Goal: Information Seeking & Learning: Learn about a topic

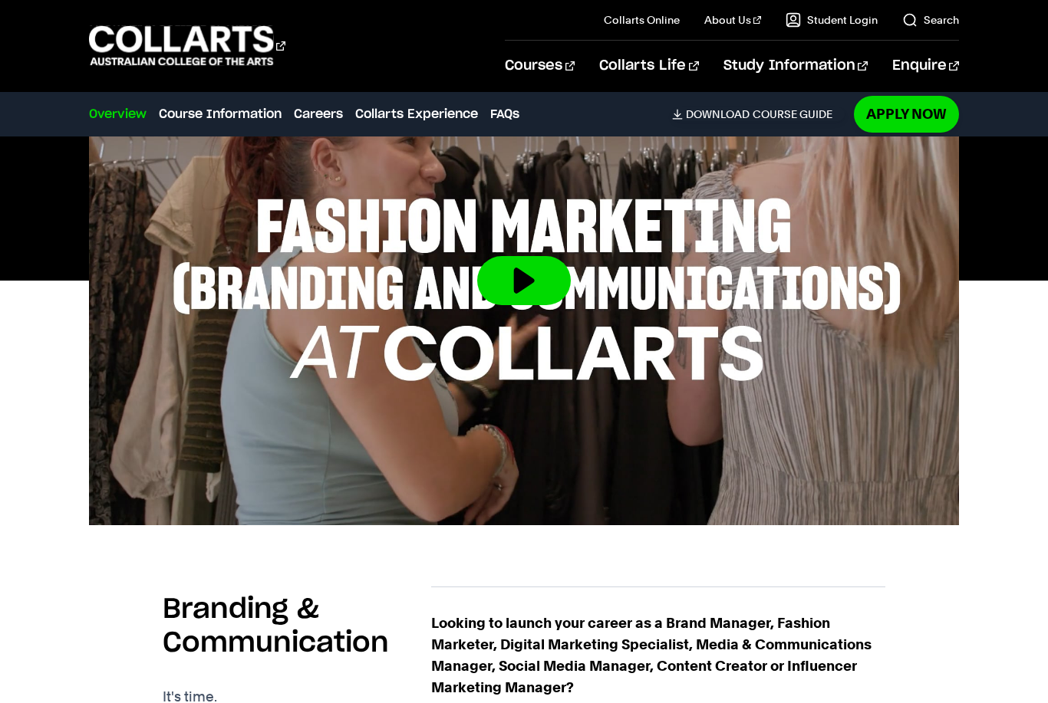
scroll to position [563, 0]
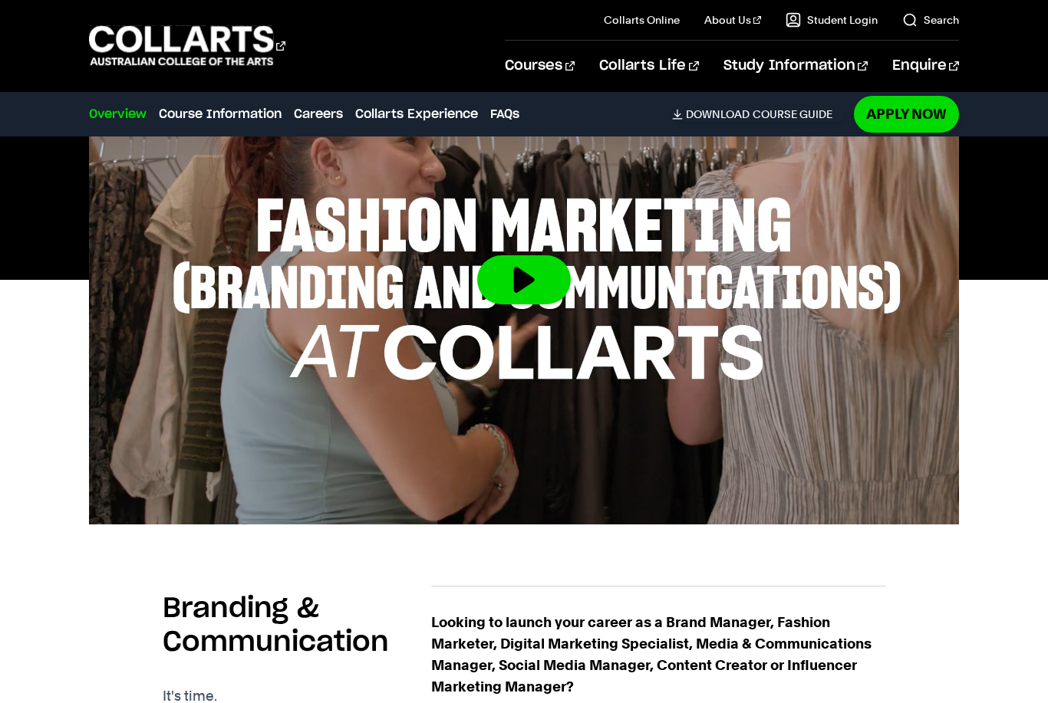
click at [829, 337] on img at bounding box center [524, 279] width 870 height 489
click at [517, 298] on button at bounding box center [524, 279] width 94 height 49
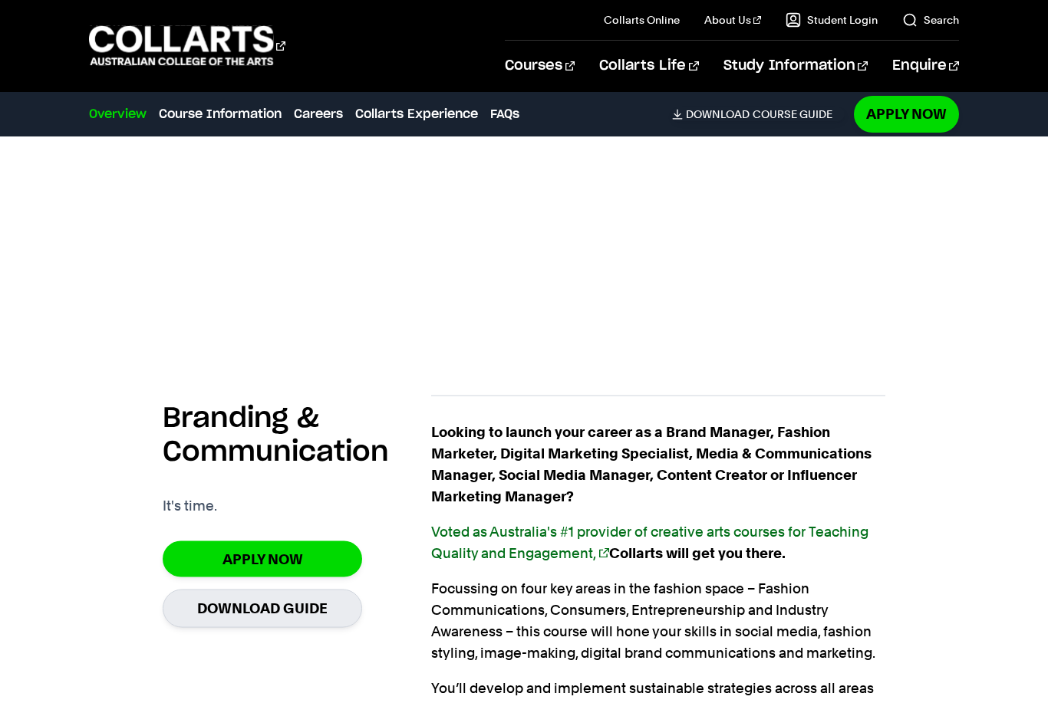
scroll to position [756, 0]
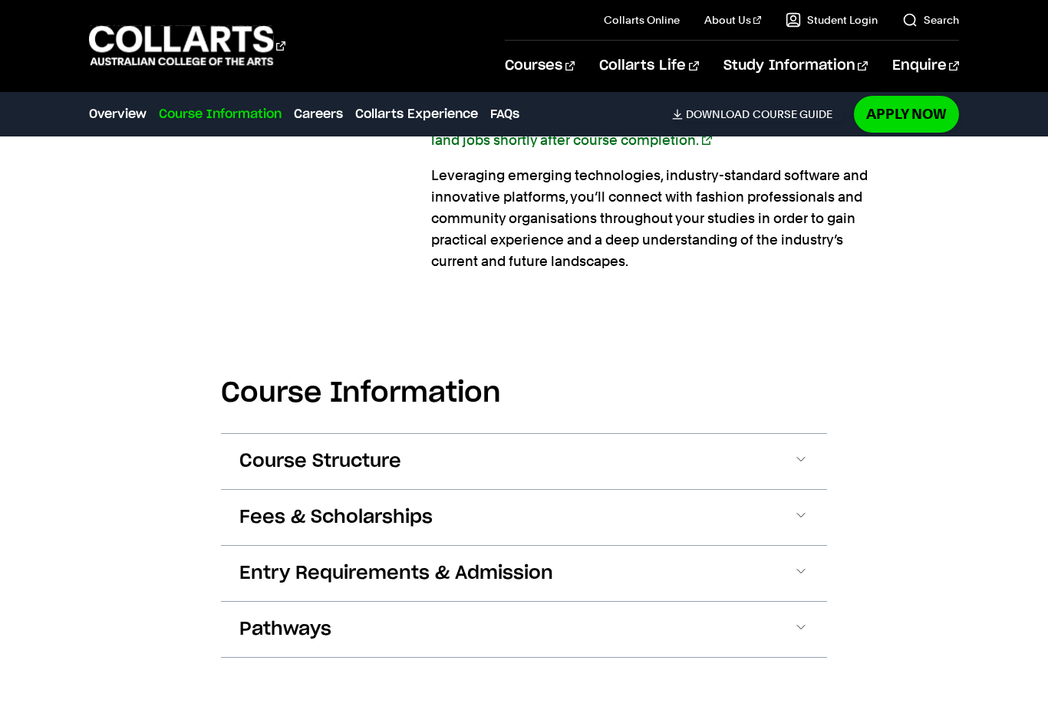
click at [810, 452] on button "Course Structure" at bounding box center [524, 461] width 606 height 55
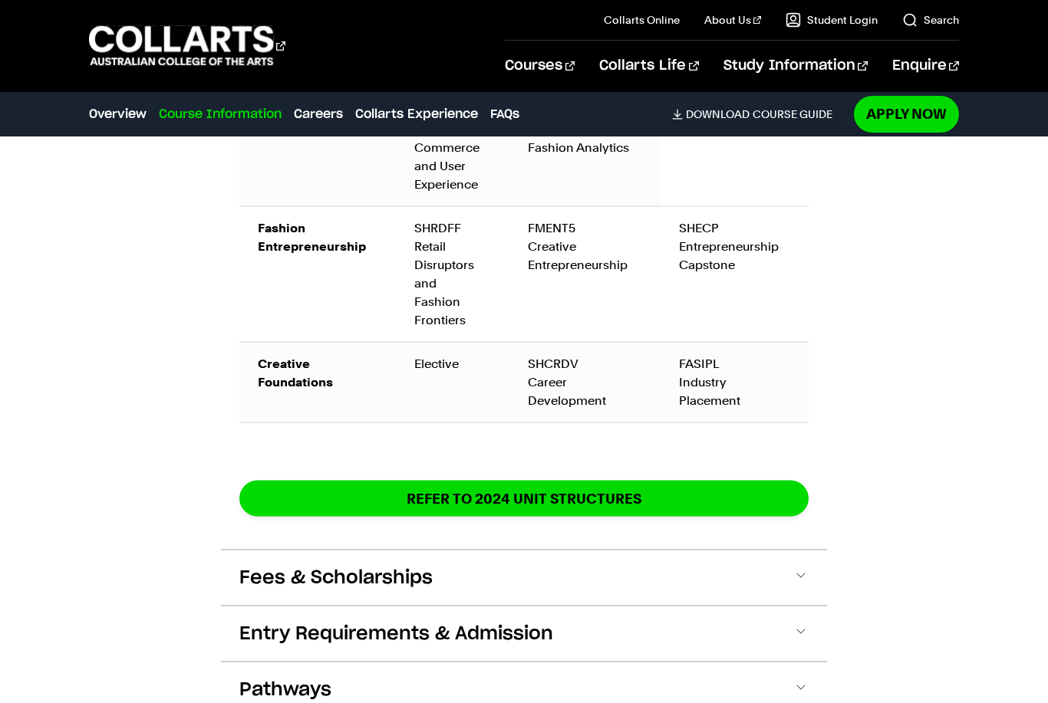
scroll to position [2594, 0]
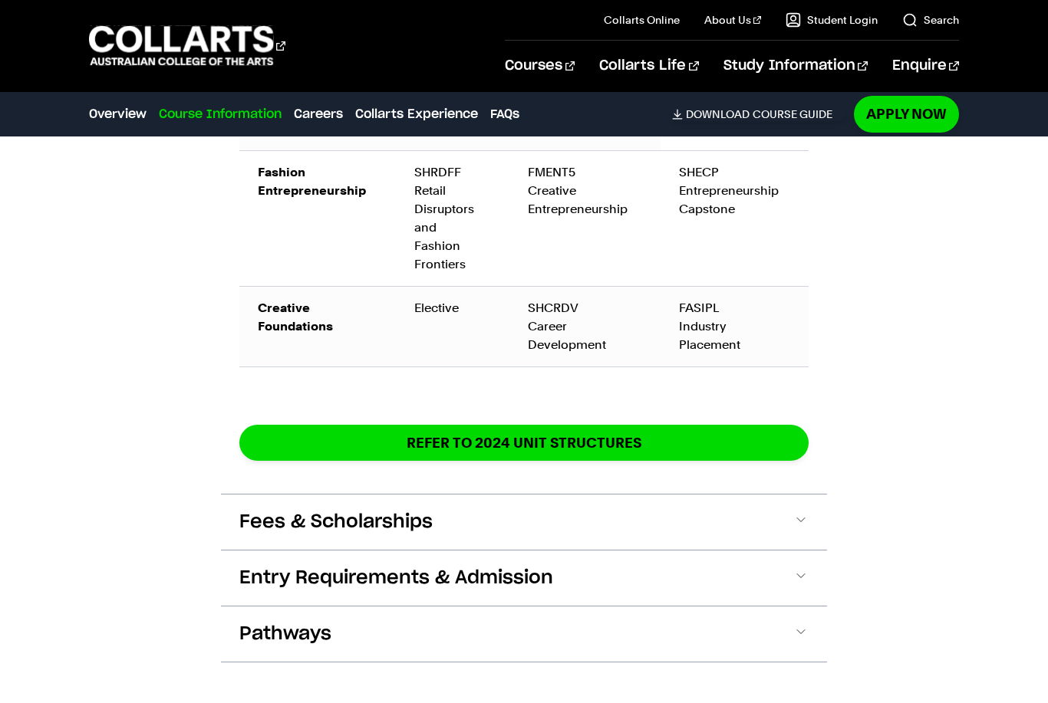
click at [826, 506] on button "Fees & Scholarships" at bounding box center [524, 522] width 606 height 55
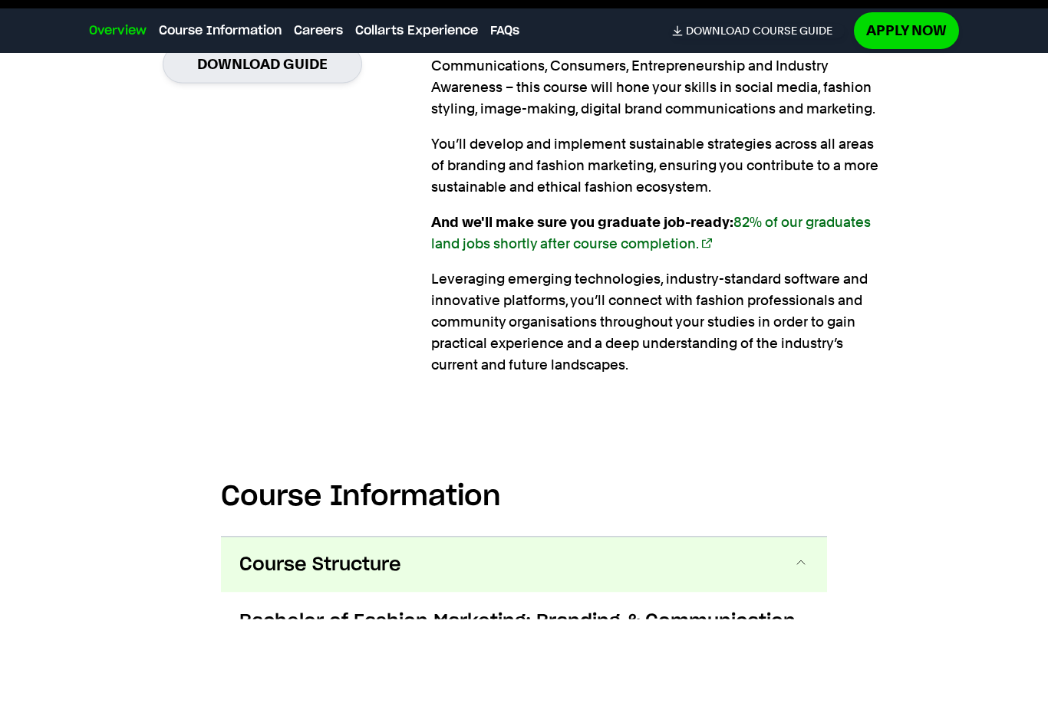
scroll to position [1318, 0]
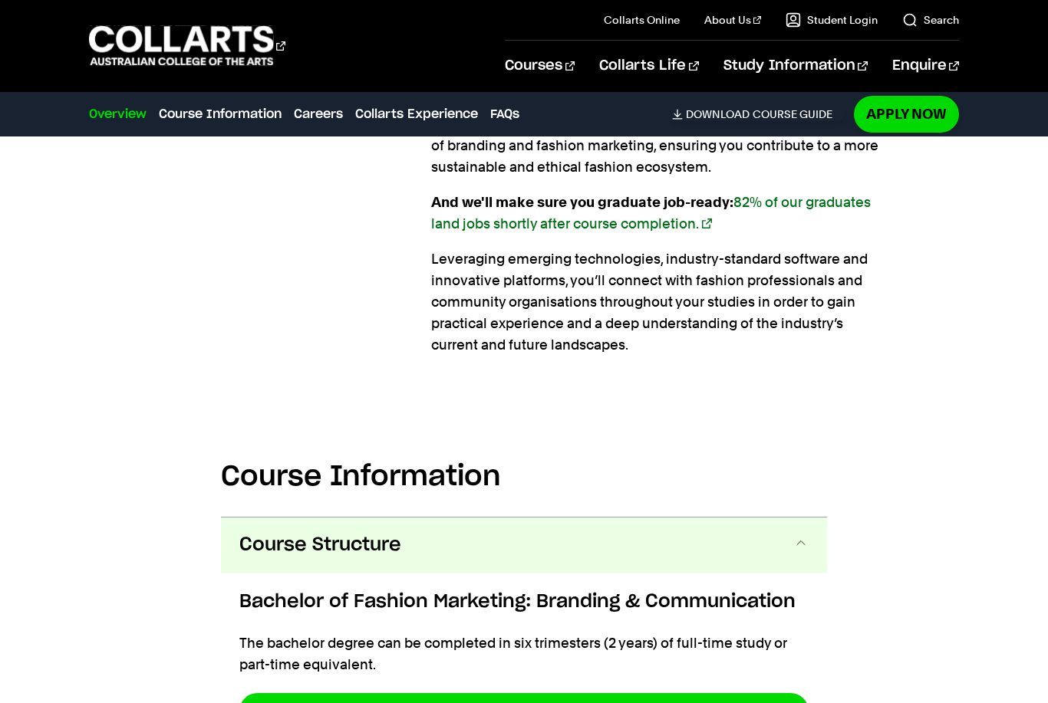
click at [802, 557] on button "Course Structure" at bounding box center [524, 545] width 606 height 55
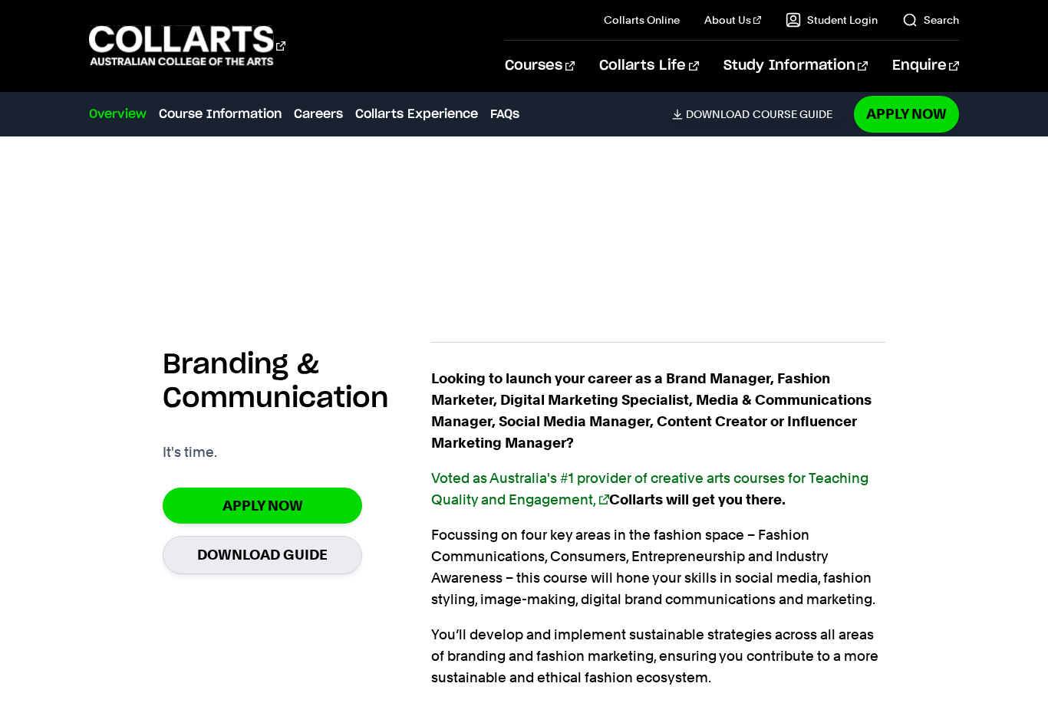
scroll to position [805, 0]
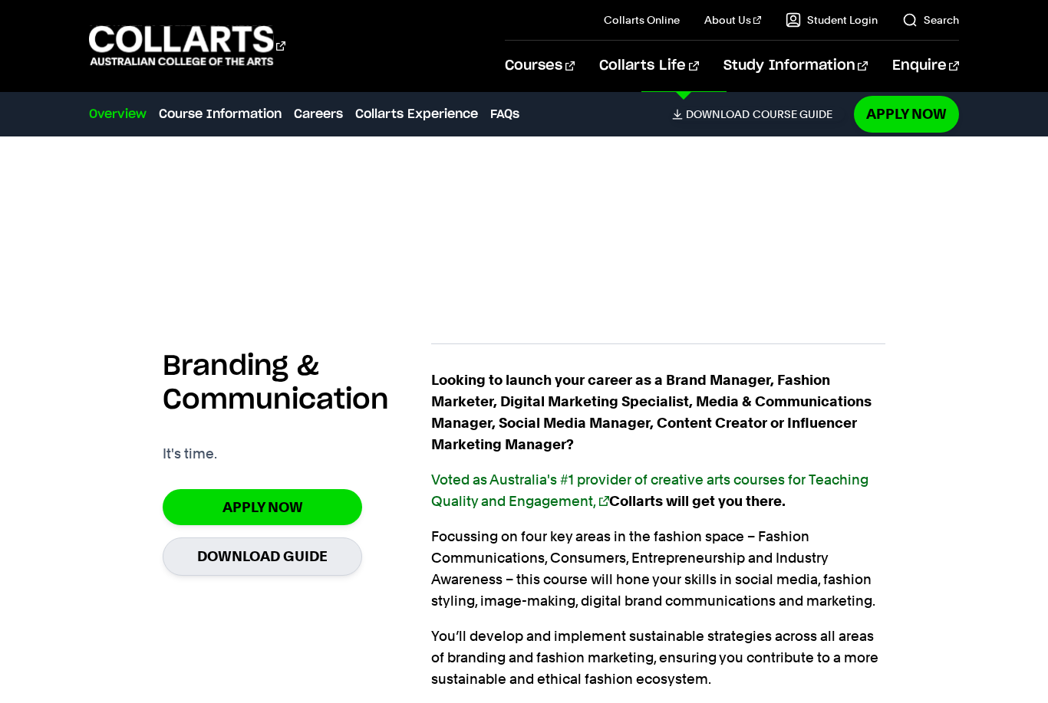
click at [736, 265] on link "New Students" at bounding box center [818, 250] width 282 height 43
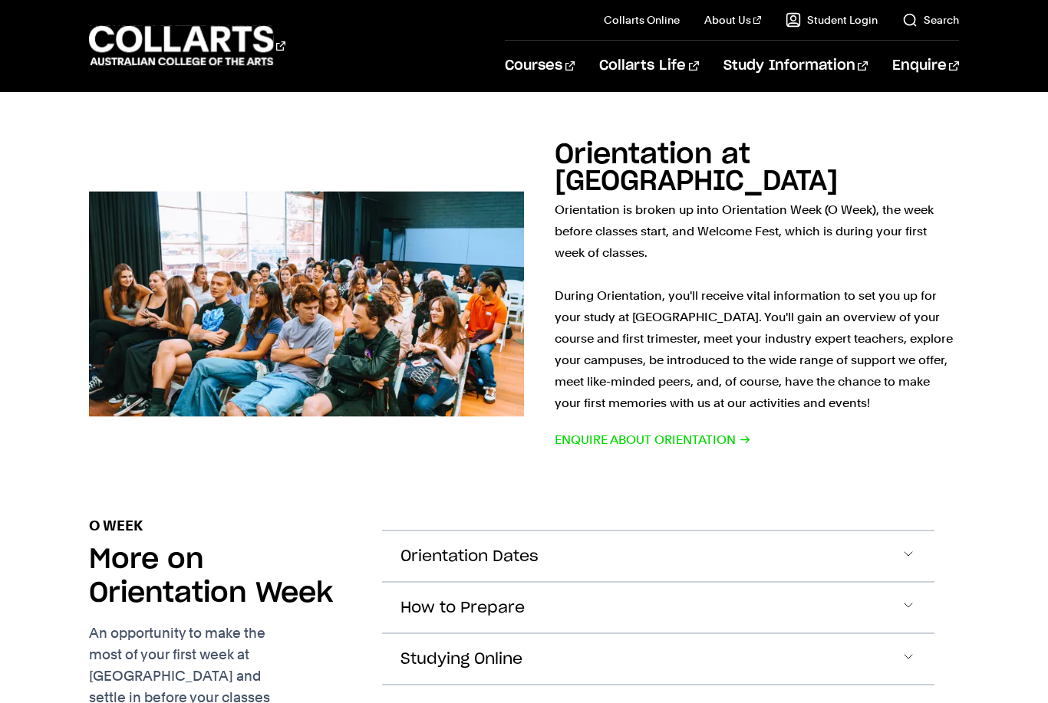
scroll to position [934, 0]
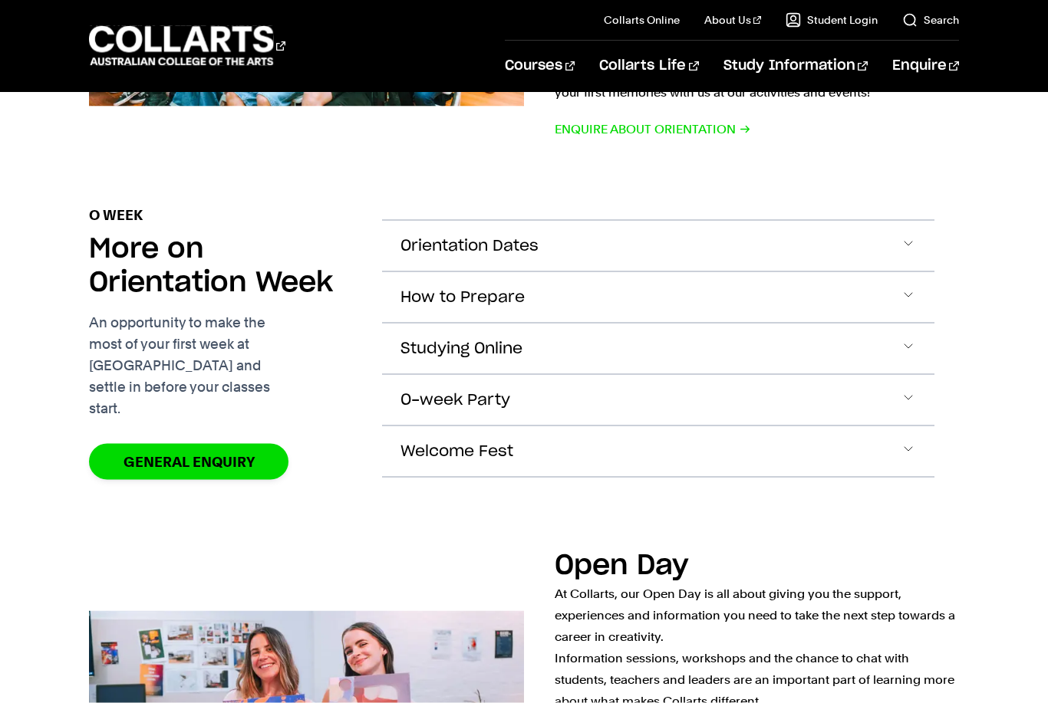
click at [861, 235] on button "Orientation Dates" at bounding box center [658, 246] width 552 height 51
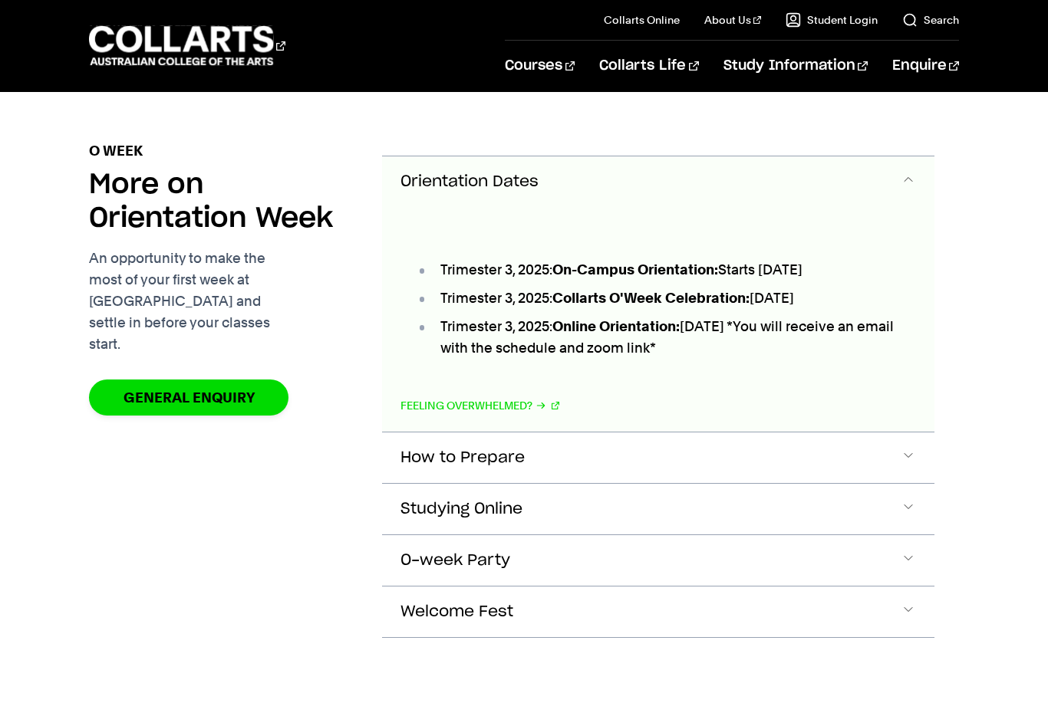
scroll to position [1320, 0]
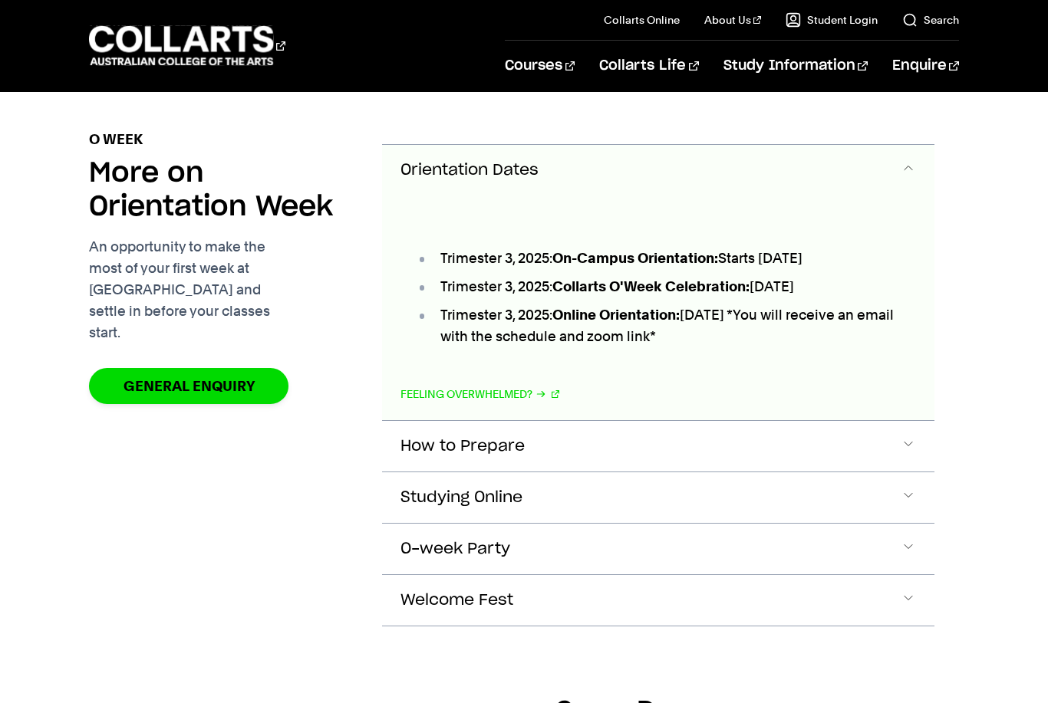
click at [920, 145] on button "Orientation Dates" at bounding box center [658, 170] width 552 height 51
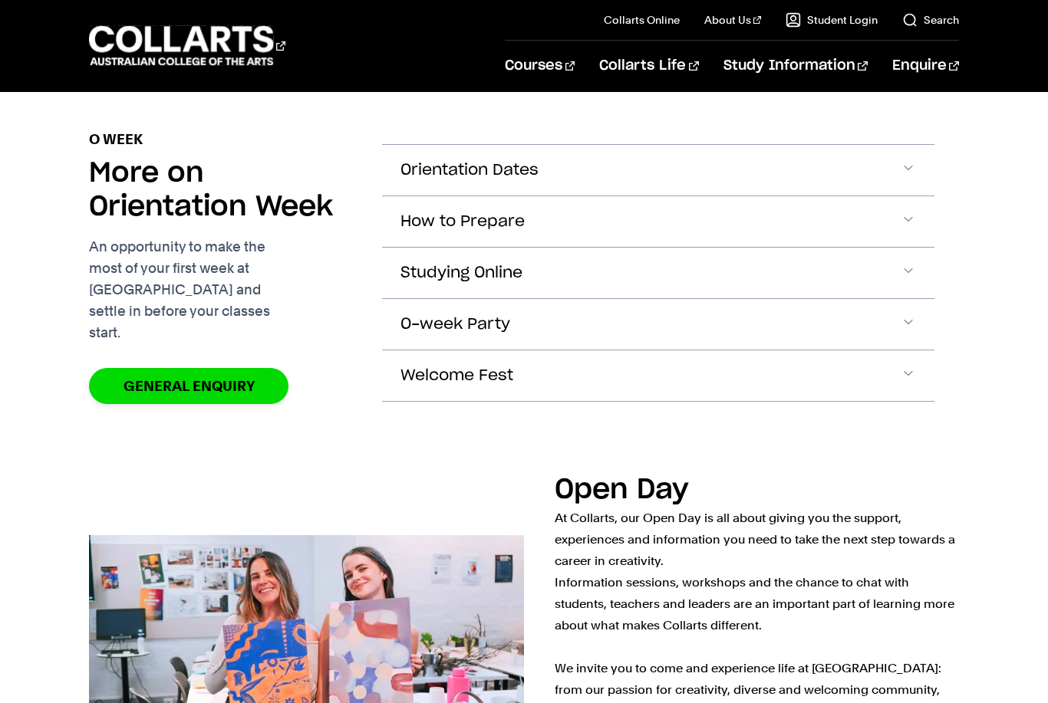
click at [880, 203] on button "How to Prepare" at bounding box center [658, 221] width 552 height 51
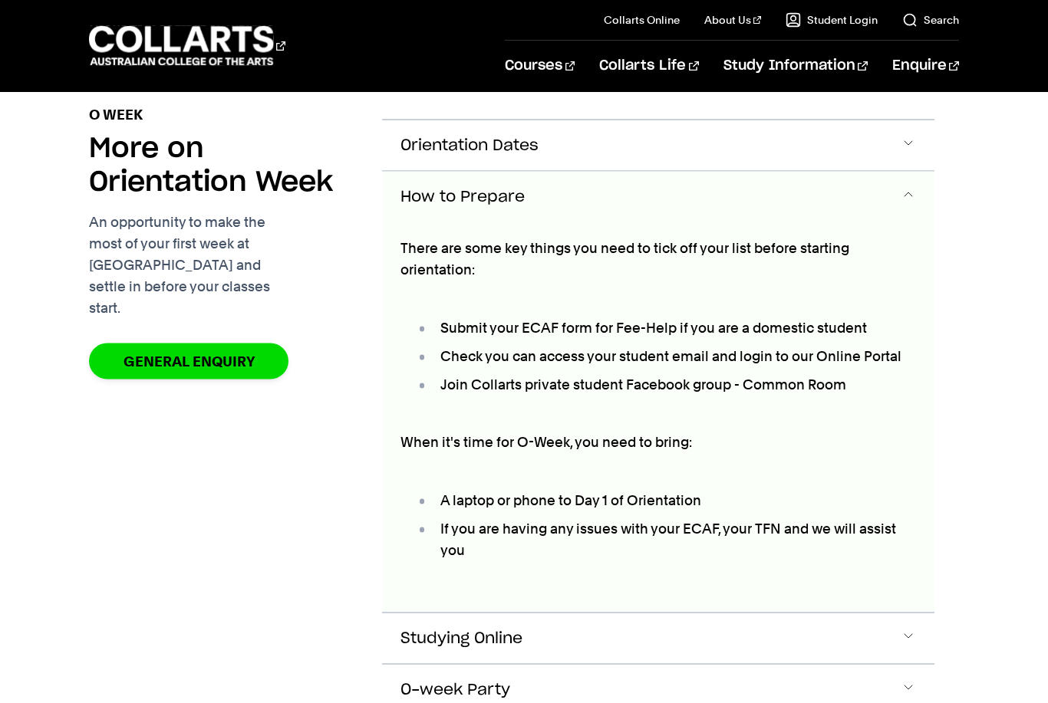
scroll to position [1372, 0]
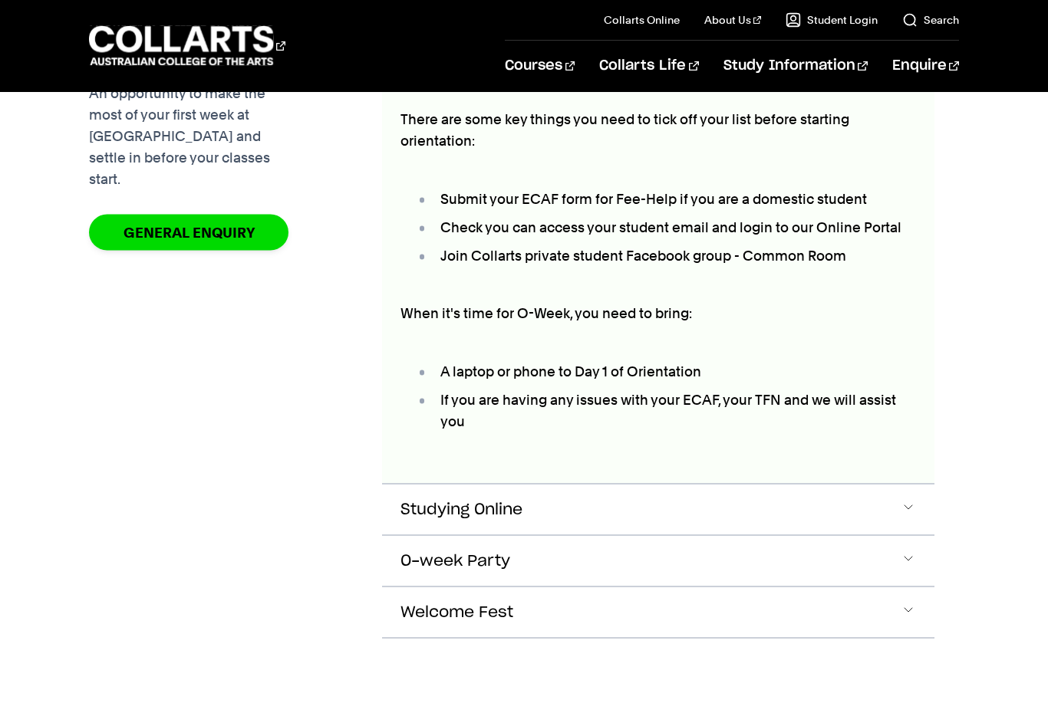
click at [860, 536] on button "O-week Party" at bounding box center [658, 561] width 552 height 51
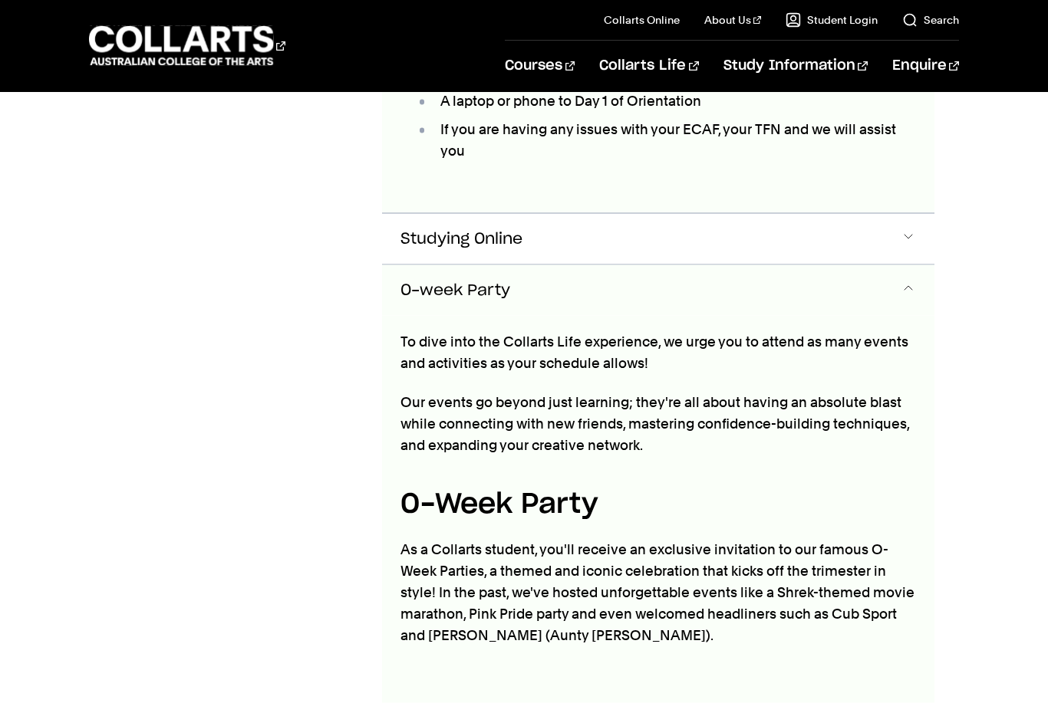
scroll to position [1822, 0]
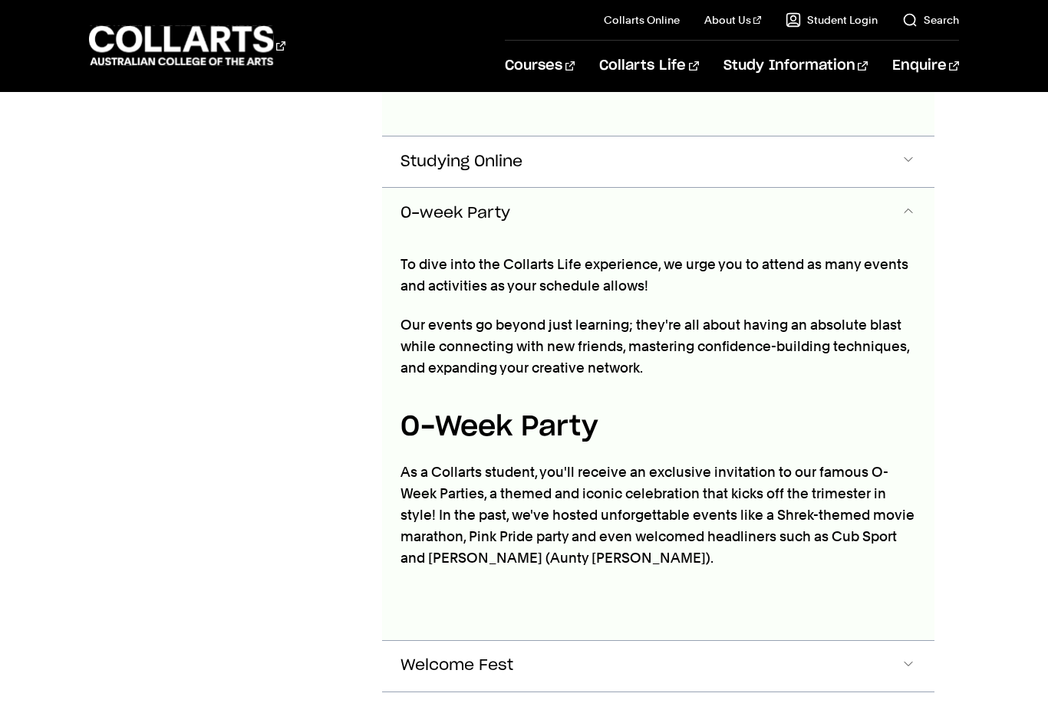
click at [876, 641] on button "Welcome Fest" at bounding box center [658, 666] width 552 height 51
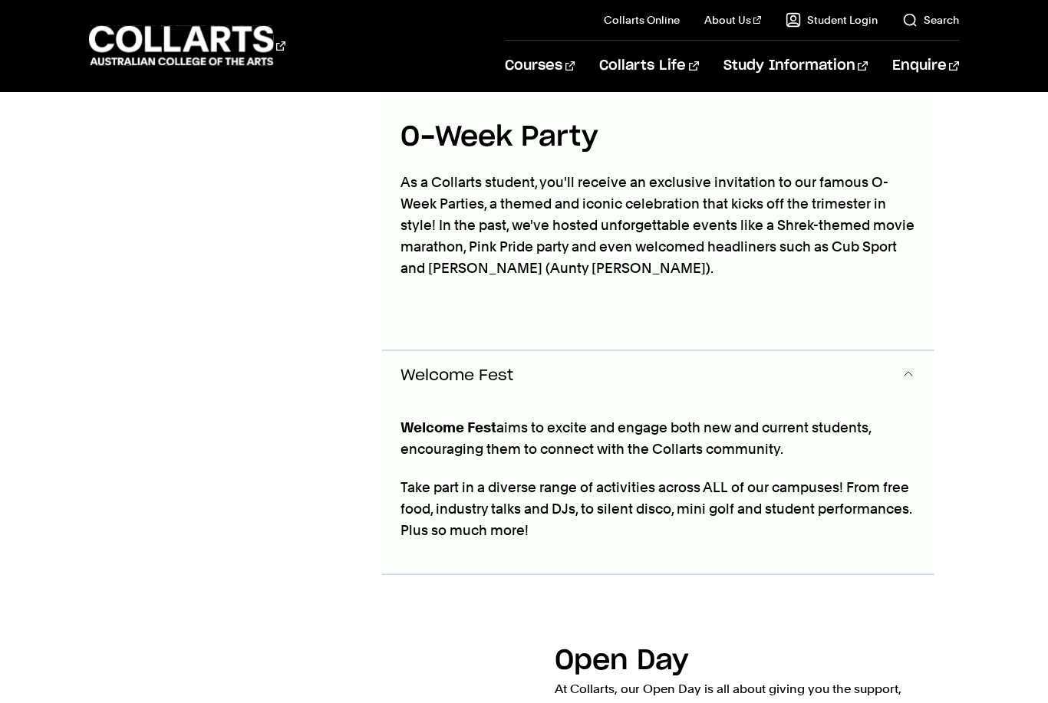
scroll to position [2275, 0]
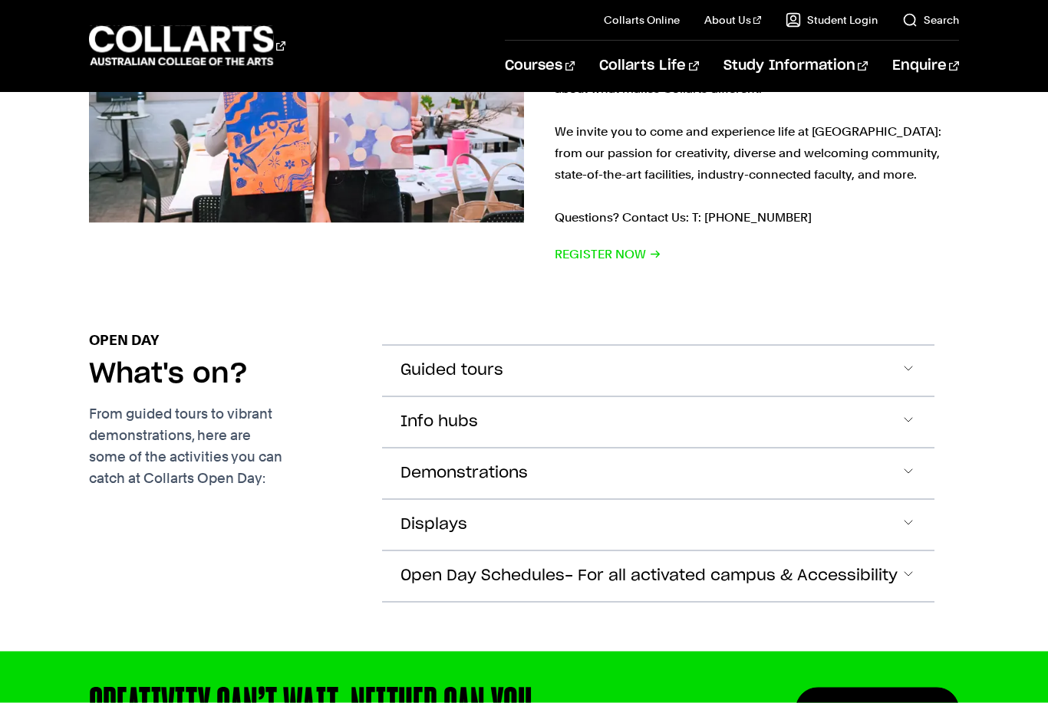
click at [894, 346] on button "Guided tours" at bounding box center [658, 371] width 552 height 51
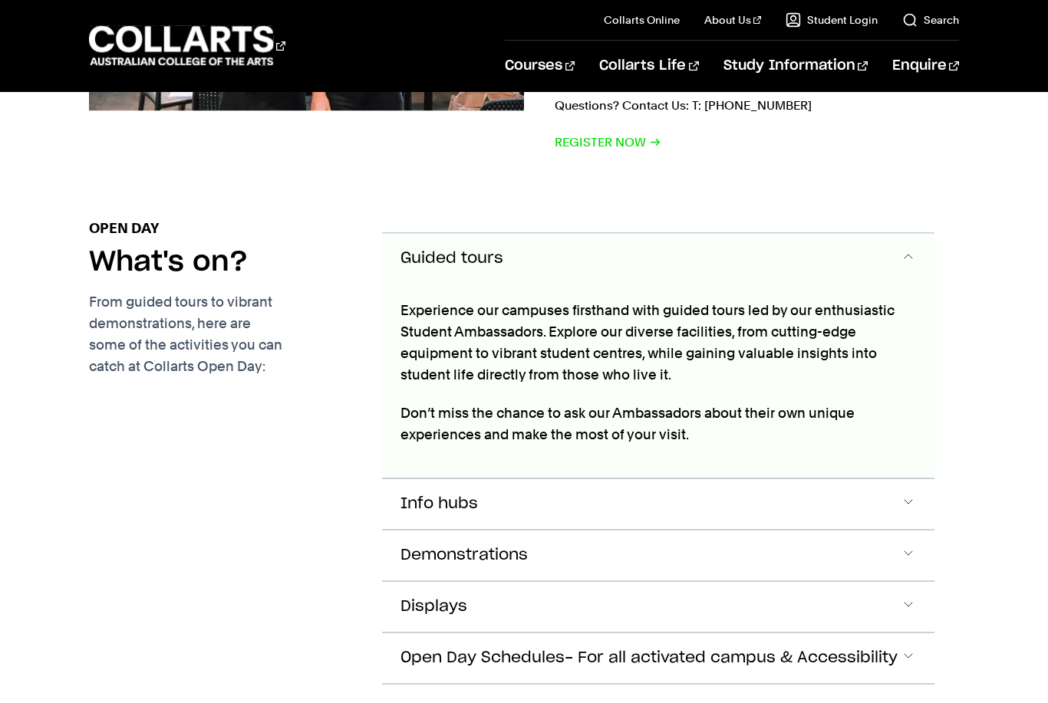
scroll to position [2977, 0]
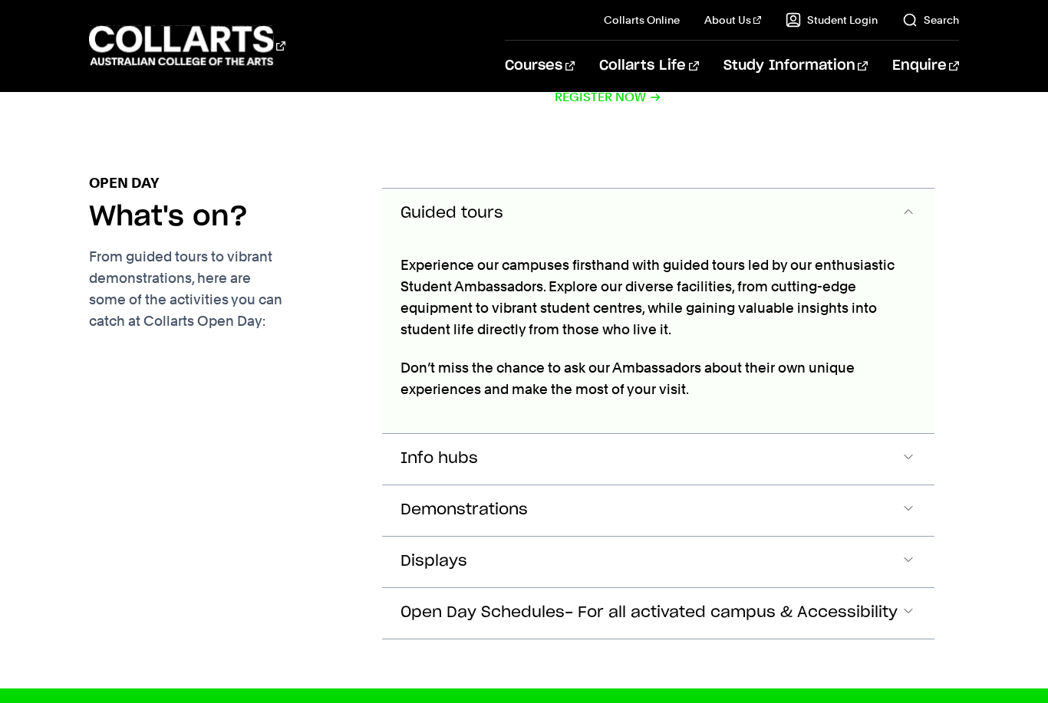
click at [871, 434] on button "Info hubs" at bounding box center [658, 459] width 552 height 51
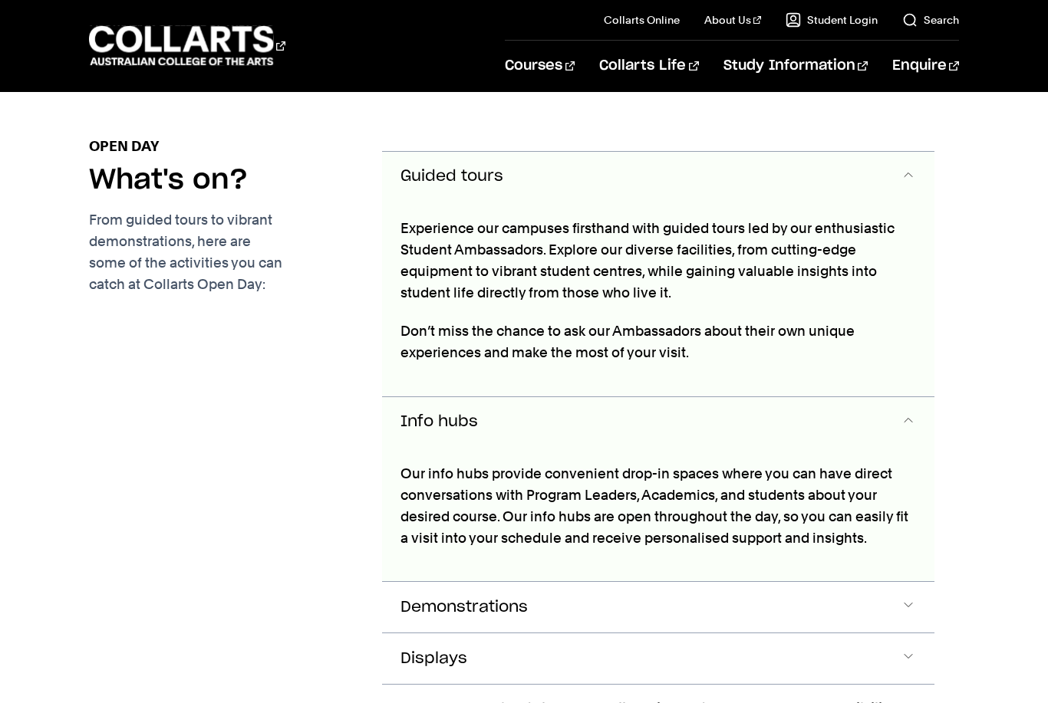
scroll to position [2998, 0]
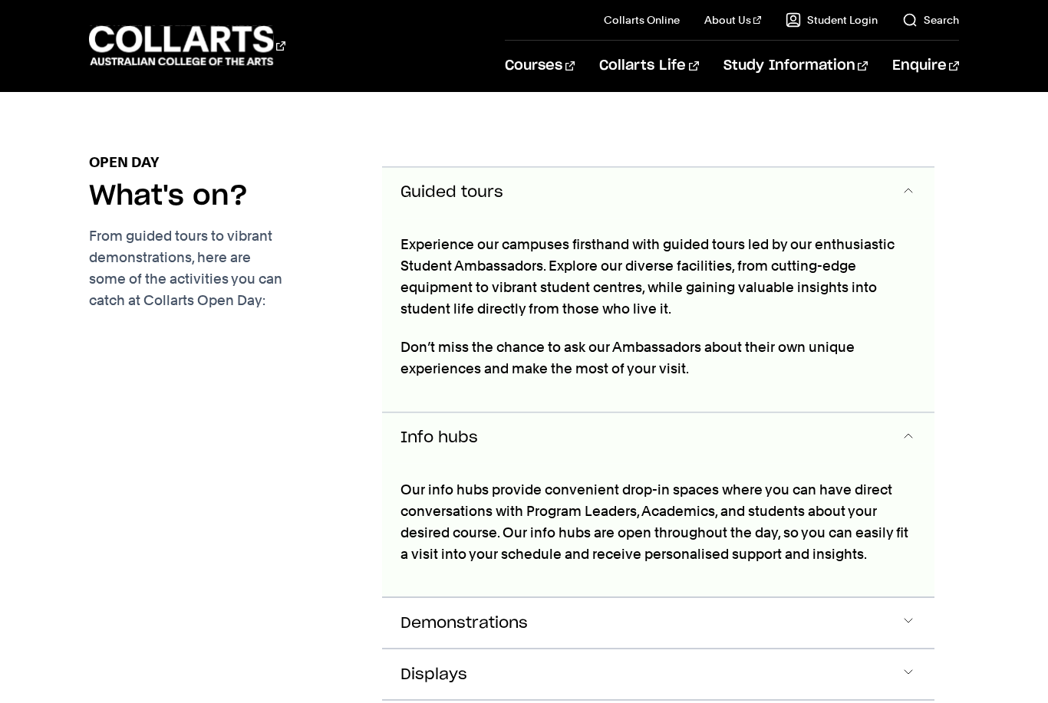
click at [865, 413] on button "Info hubs" at bounding box center [658, 438] width 552 height 51
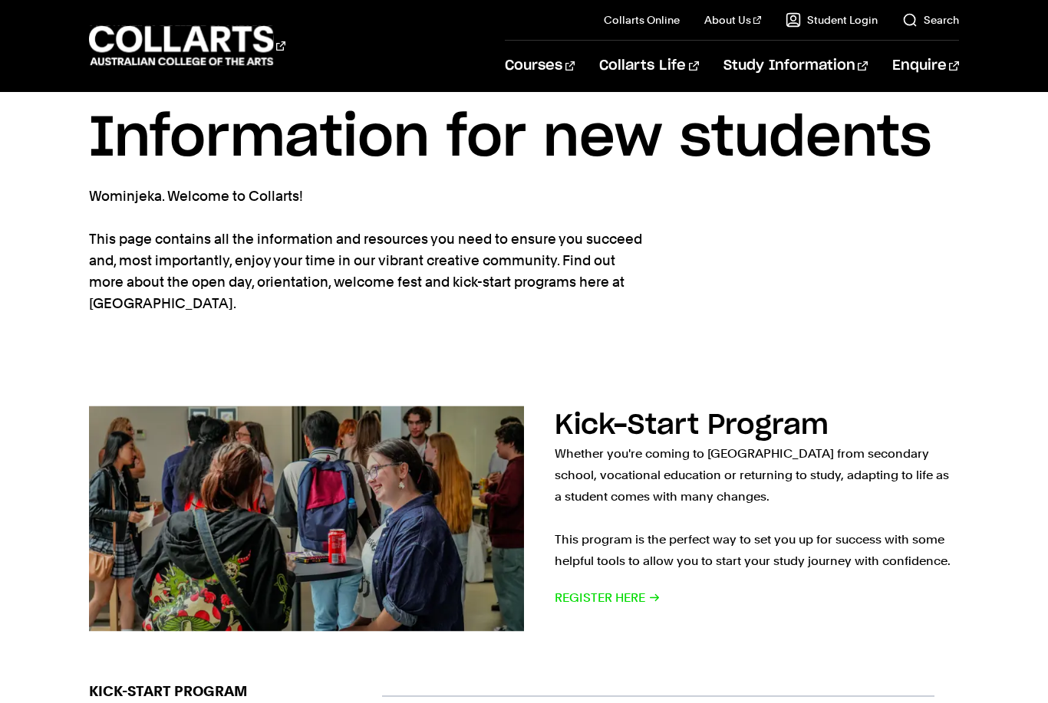
scroll to position [0, 0]
